Goal: Information Seeking & Learning: Find specific fact

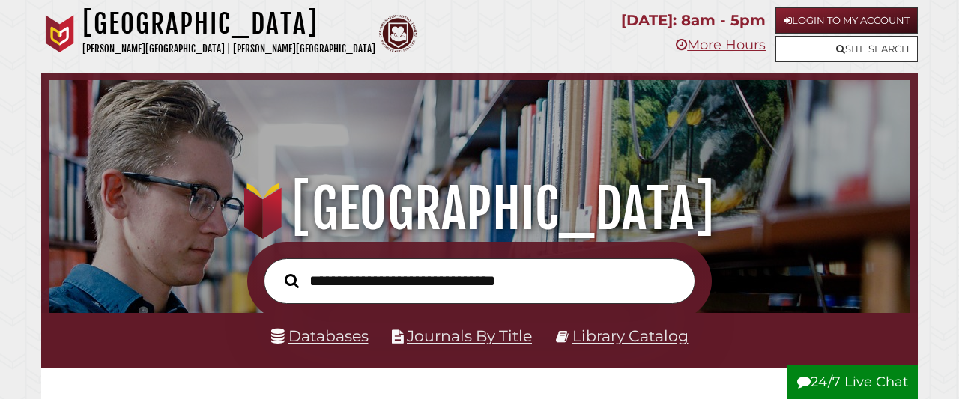
scroll to position [285, 854]
click at [401, 276] on input "text" at bounding box center [480, 281] width 432 height 46
click at [596, 333] on link "Library Catalog" at bounding box center [630, 336] width 116 height 19
click at [611, 338] on link "Library Catalog" at bounding box center [630, 336] width 116 height 19
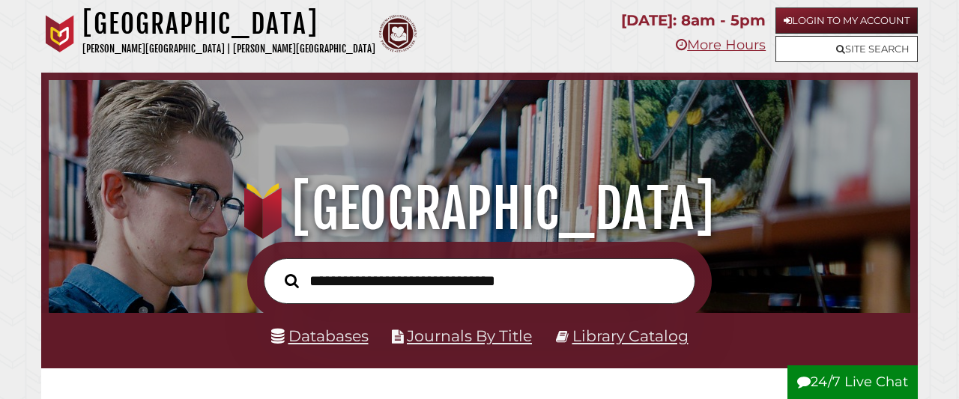
scroll to position [285, 854]
click at [324, 282] on input "text" at bounding box center [480, 281] width 432 height 46
type input "**********"
click at [277, 270] on button "Search" at bounding box center [291, 281] width 29 height 22
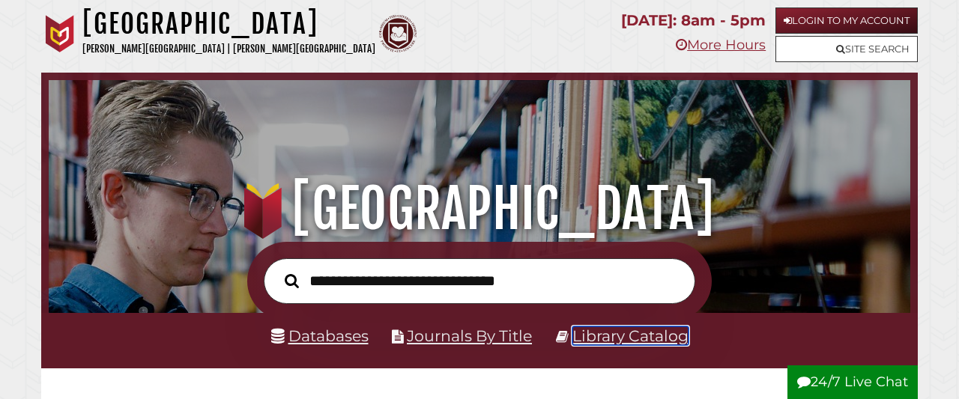
click at [642, 334] on link "Library Catalog" at bounding box center [630, 336] width 116 height 19
